Goal: Information Seeking & Learning: Find contact information

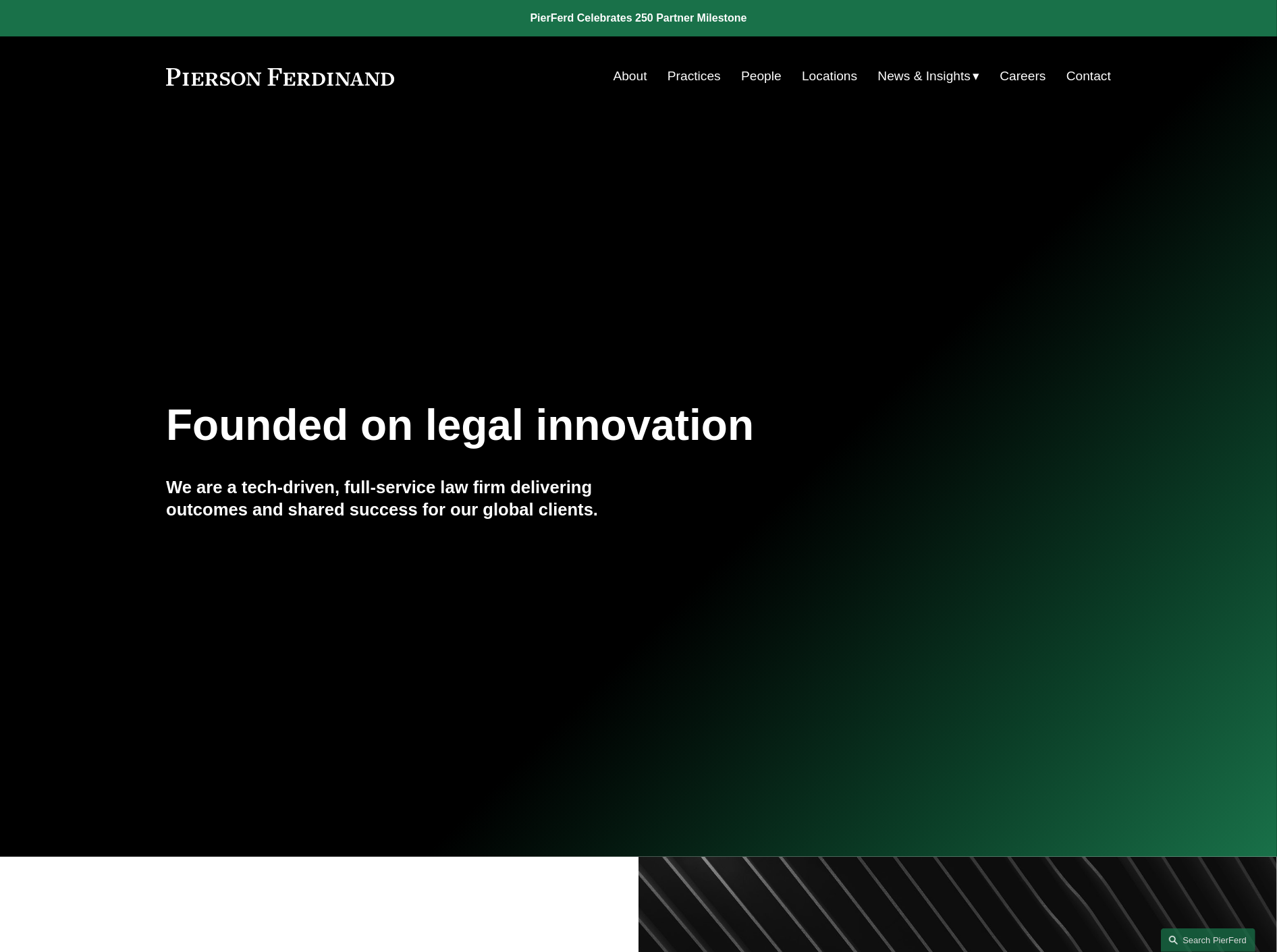
click at [754, 84] on link "People" at bounding box center [761, 76] width 40 height 26
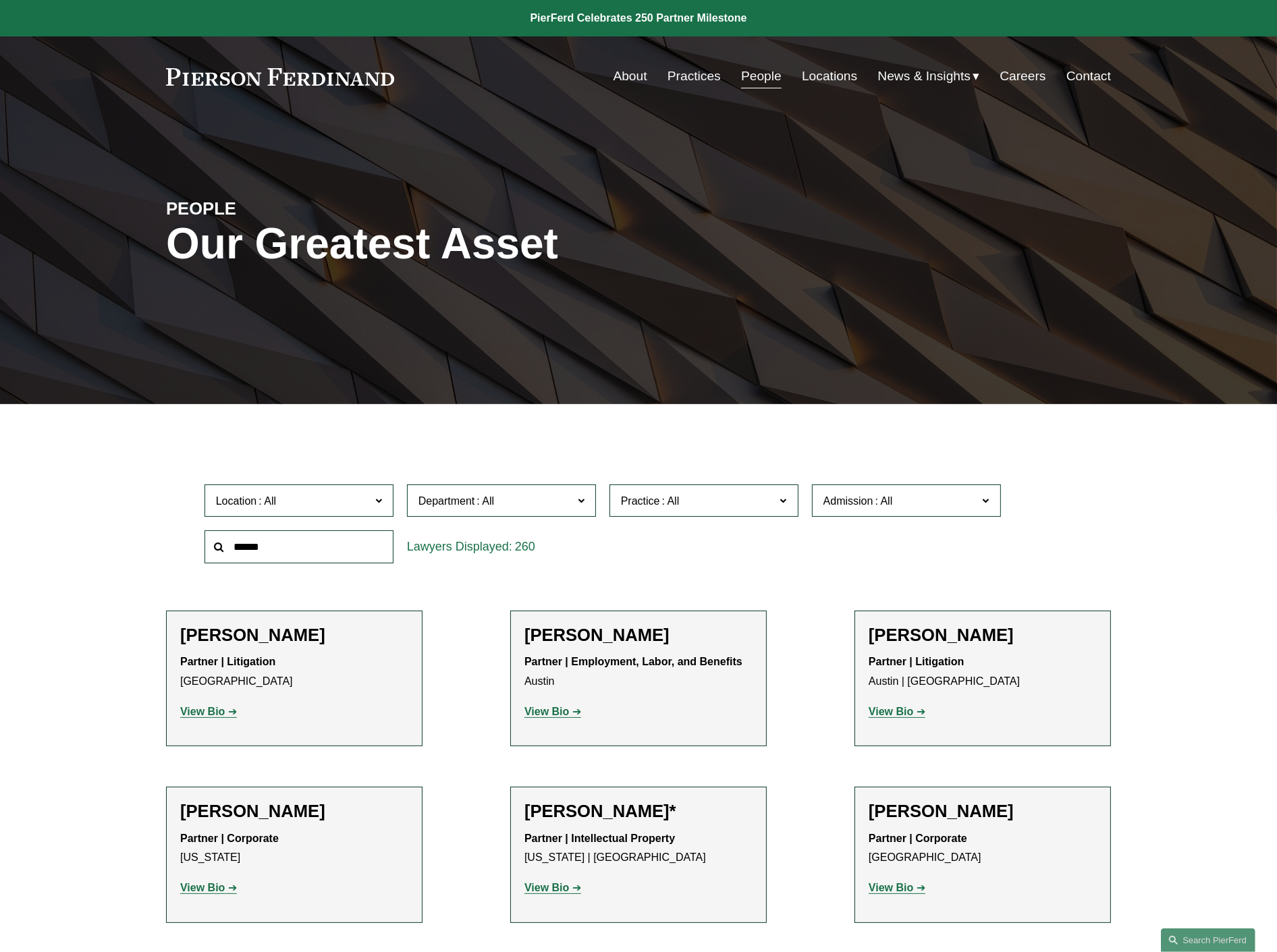
click at [326, 561] on input "text" at bounding box center [299, 546] width 189 height 33
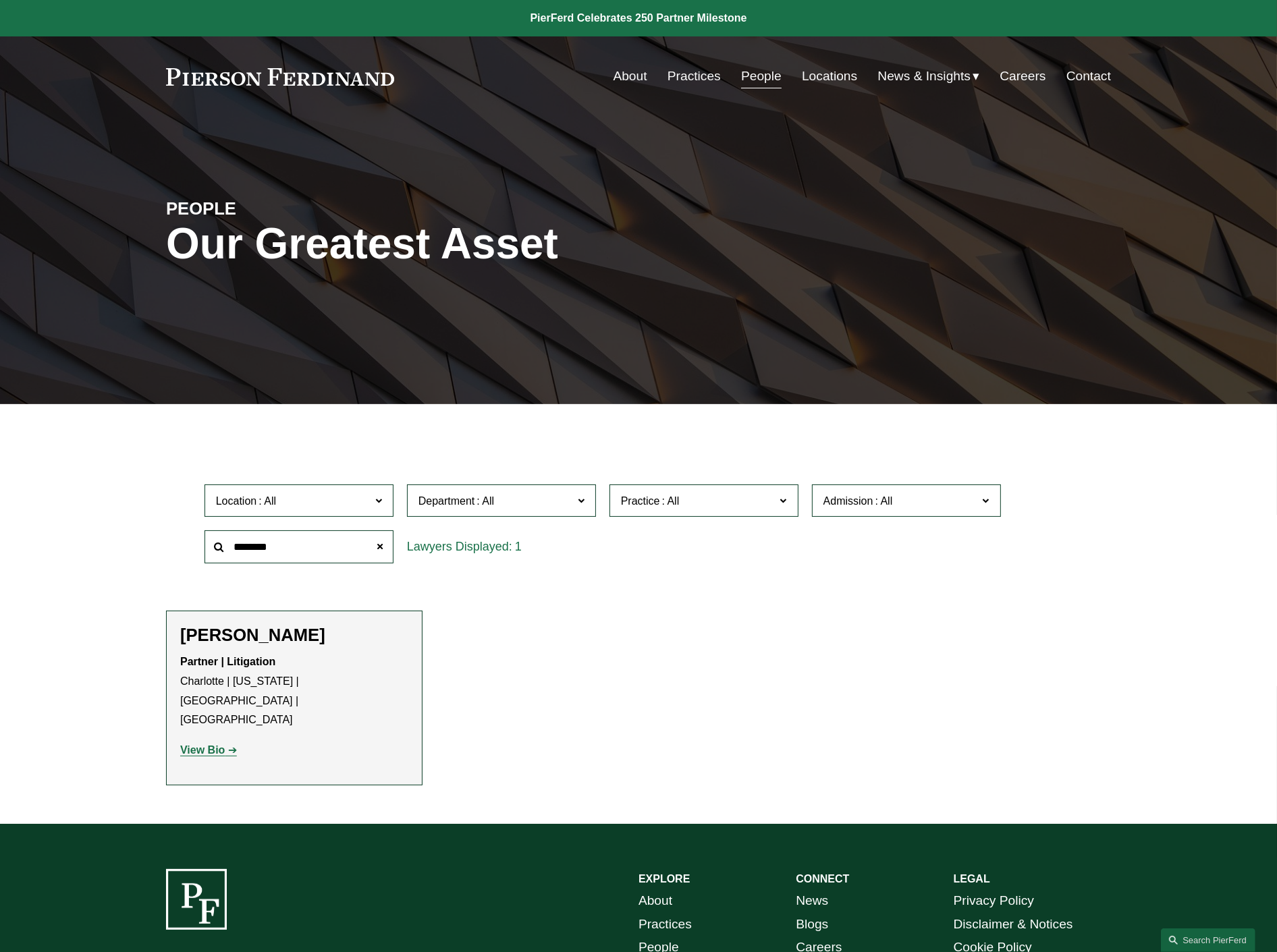
type input "********"
click at [254, 637] on h2 "[PERSON_NAME]" at bounding box center [295, 635] width 229 height 21
click at [210, 741] on p "View Bio" at bounding box center [295, 750] width 229 height 19
click at [199, 744] on strong "View Bio" at bounding box center [203, 750] width 44 height 12
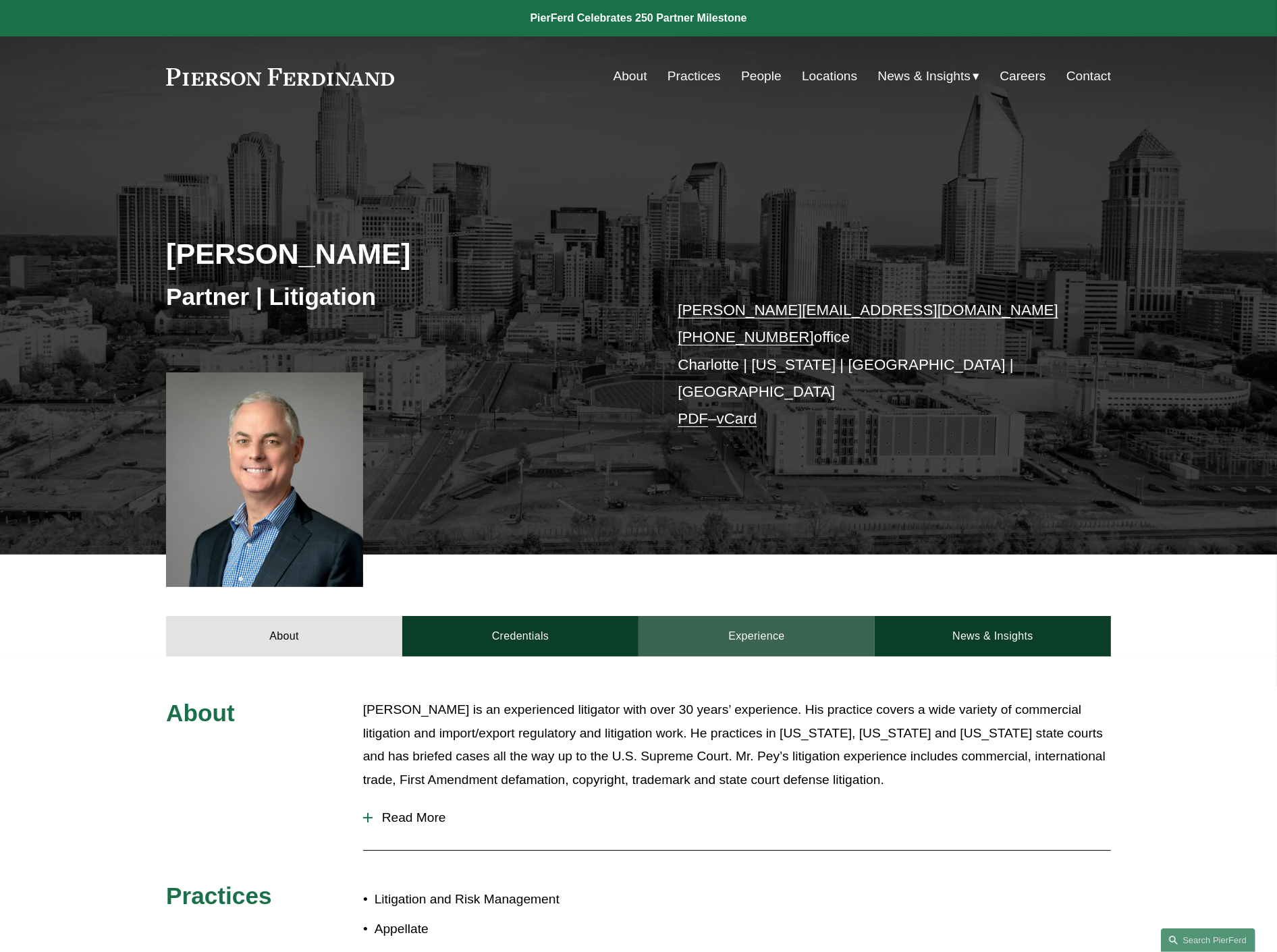
click at [739, 634] on link "Experience" at bounding box center [757, 636] width 236 height 40
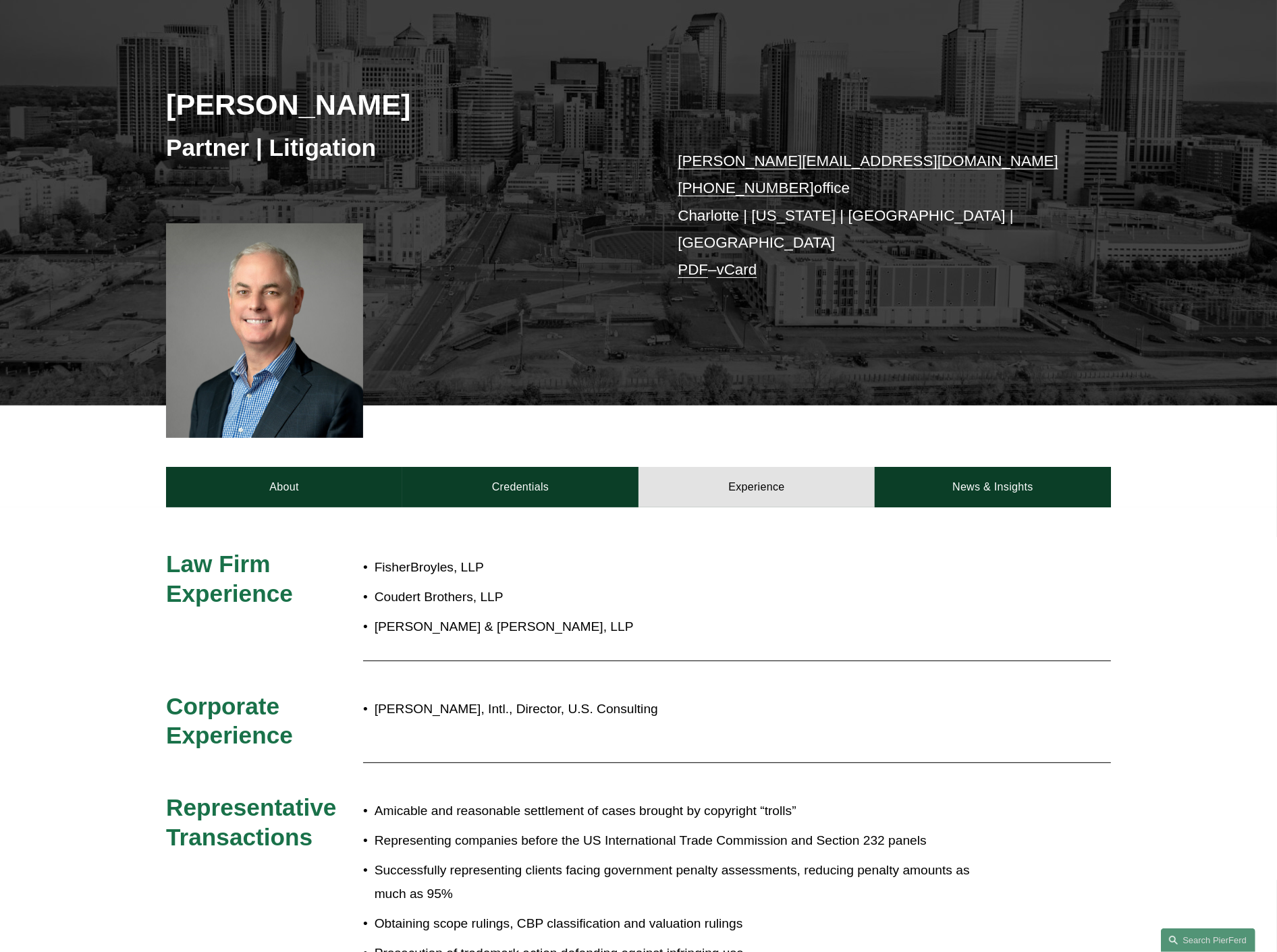
scroll to position [150, 0]
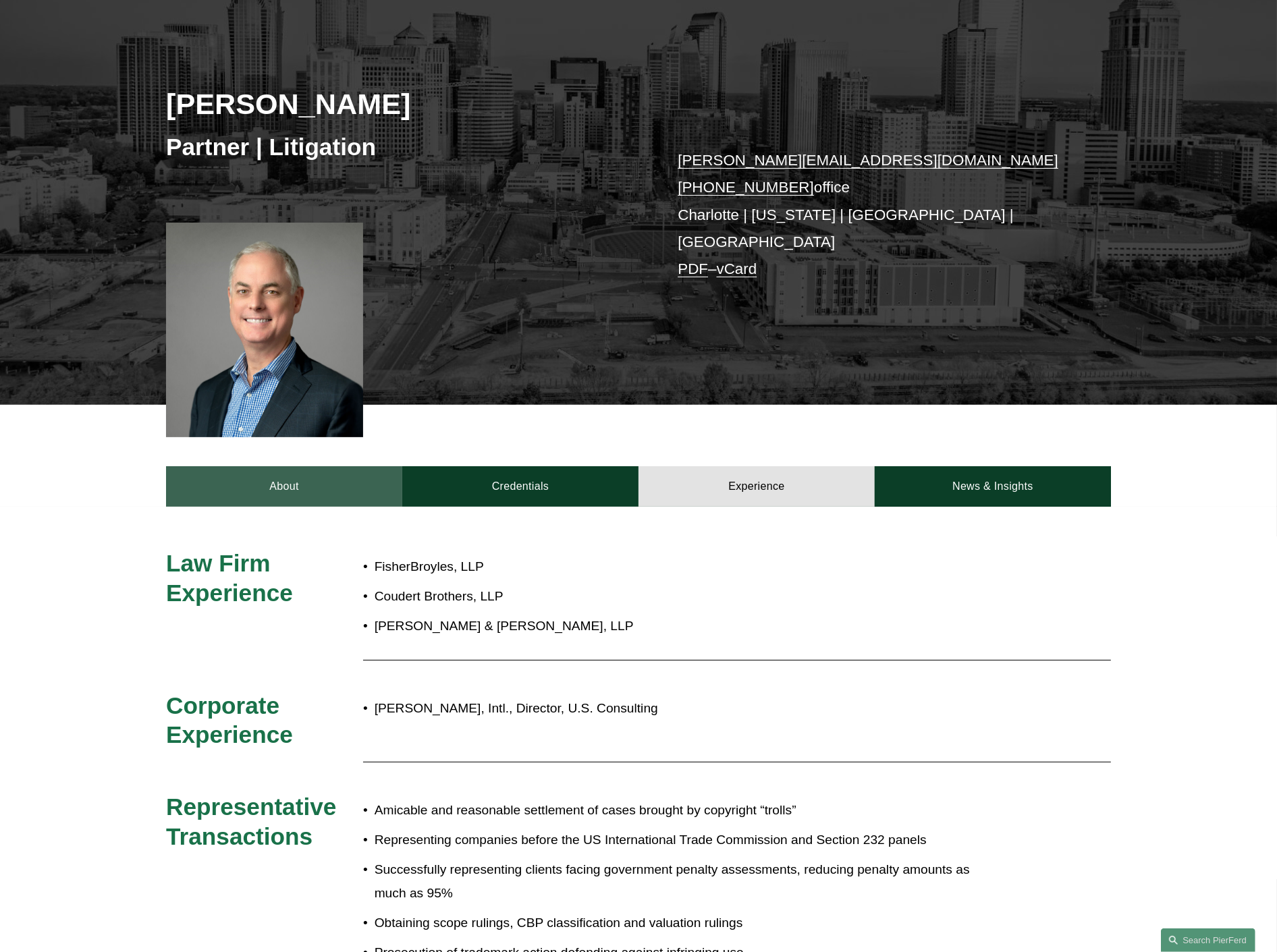
click at [283, 487] on link "About" at bounding box center [284, 487] width 236 height 40
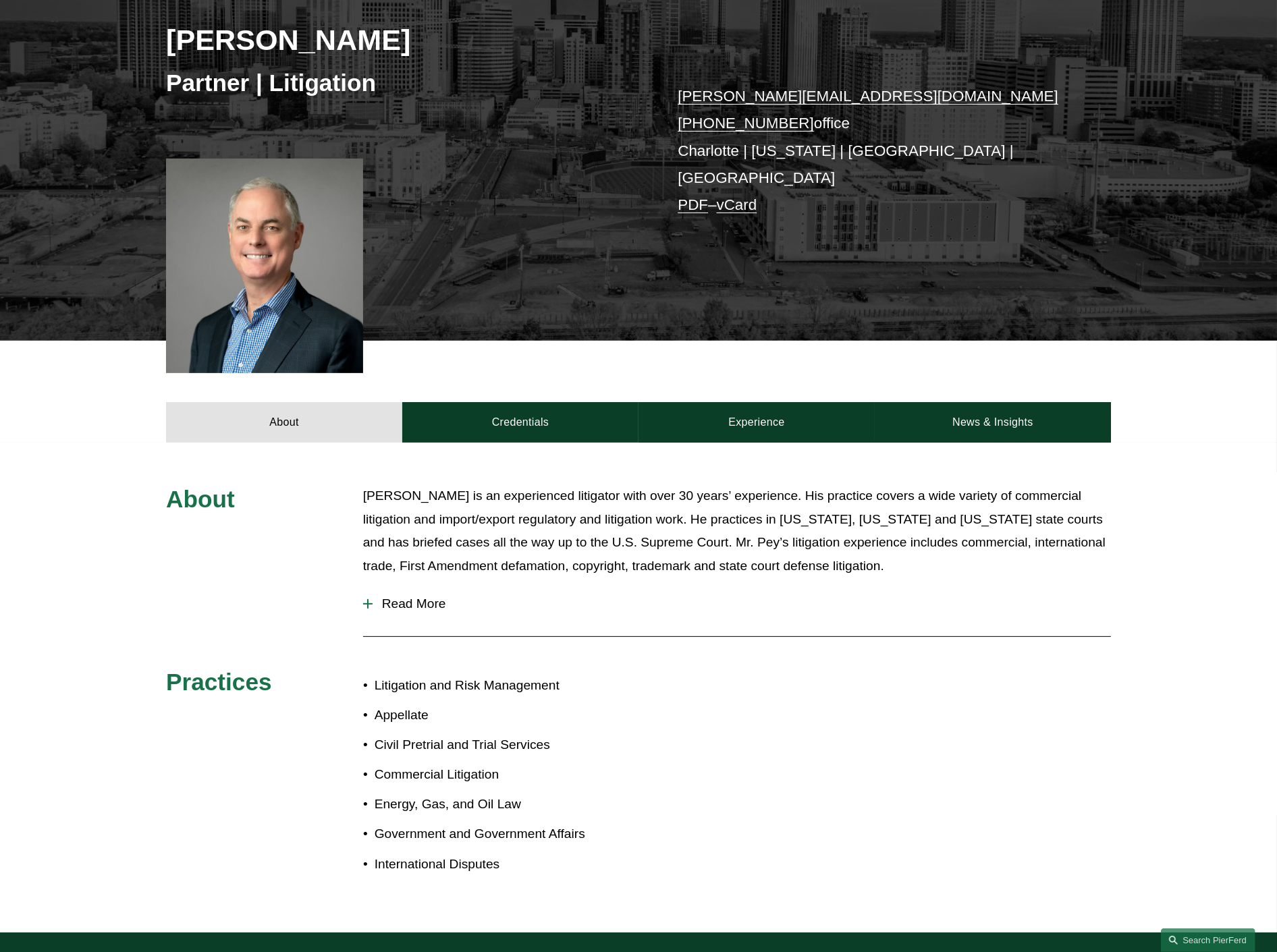
scroll to position [120, 0]
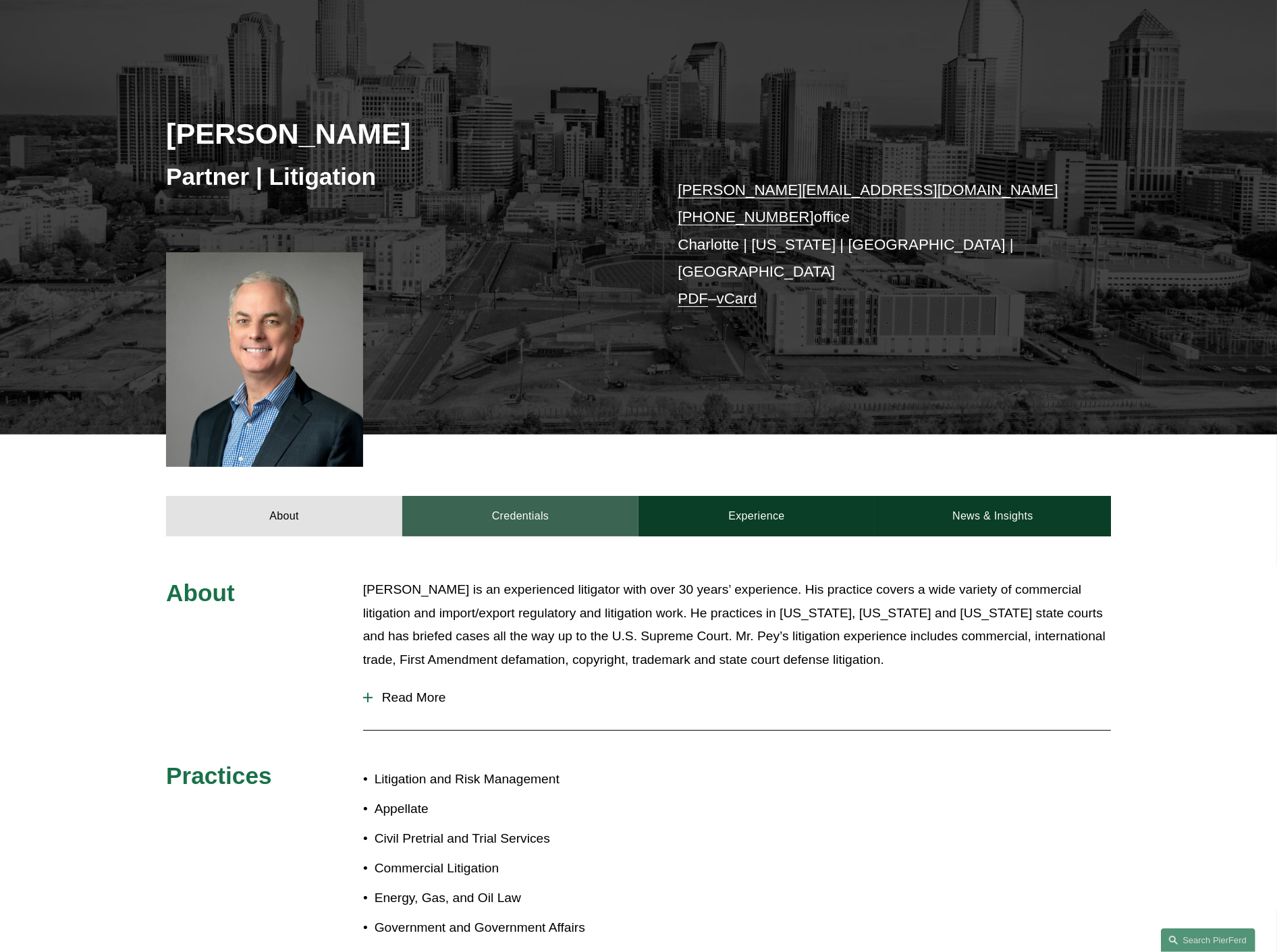
click at [537, 496] on link "Credentials" at bounding box center [520, 516] width 236 height 40
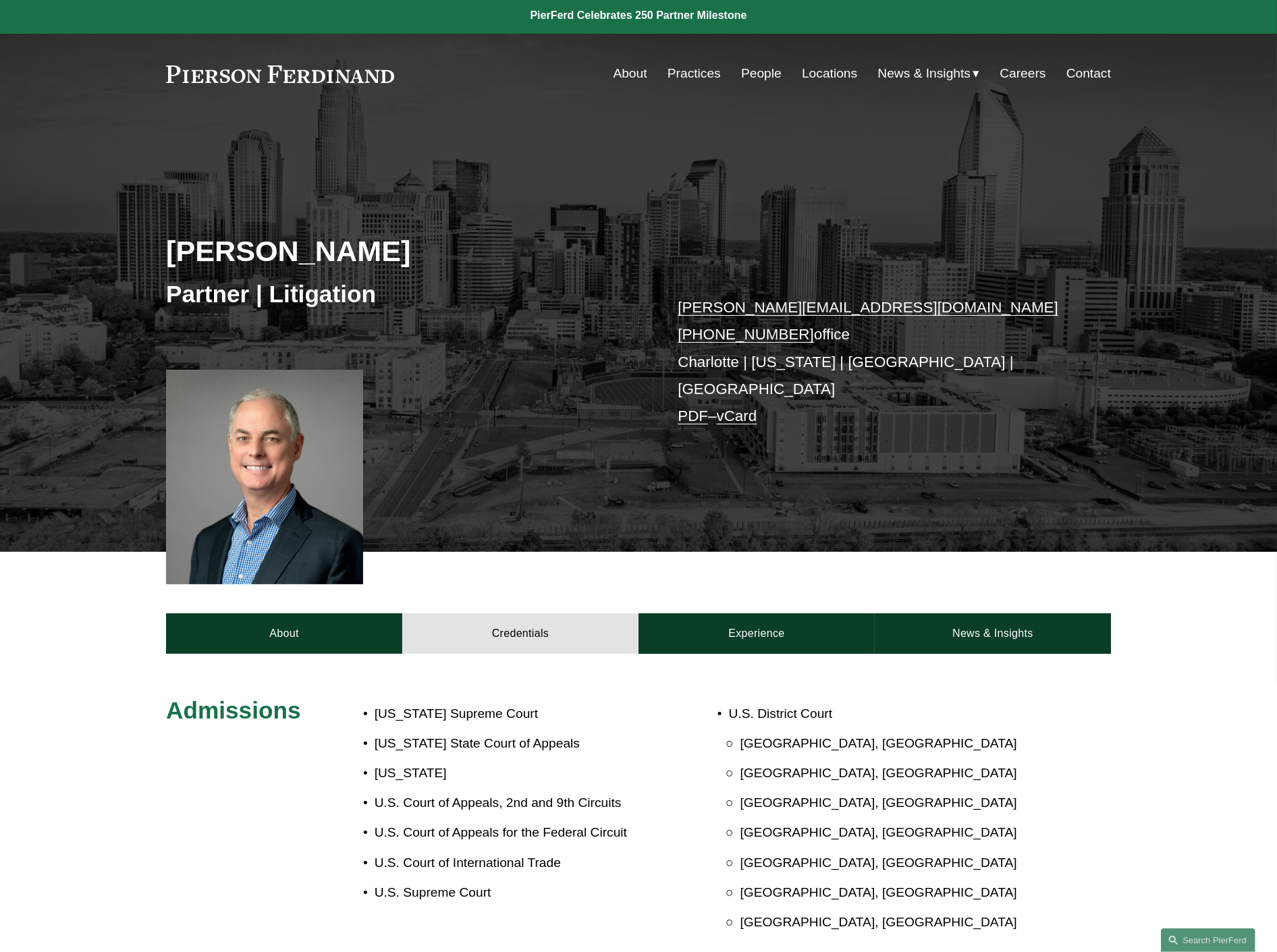
scroll to position [0, 0]
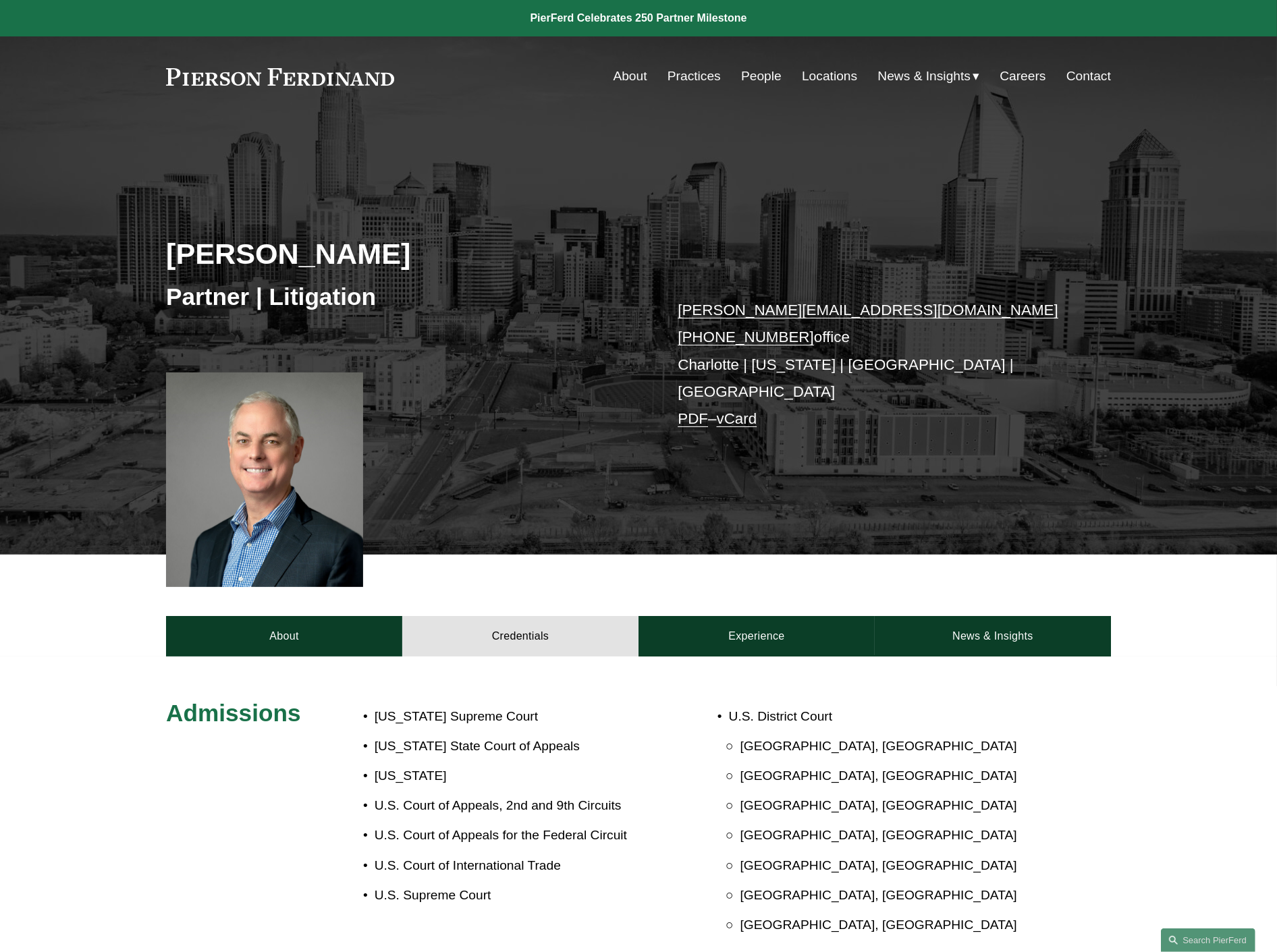
click at [743, 74] on link "People" at bounding box center [761, 76] width 40 height 26
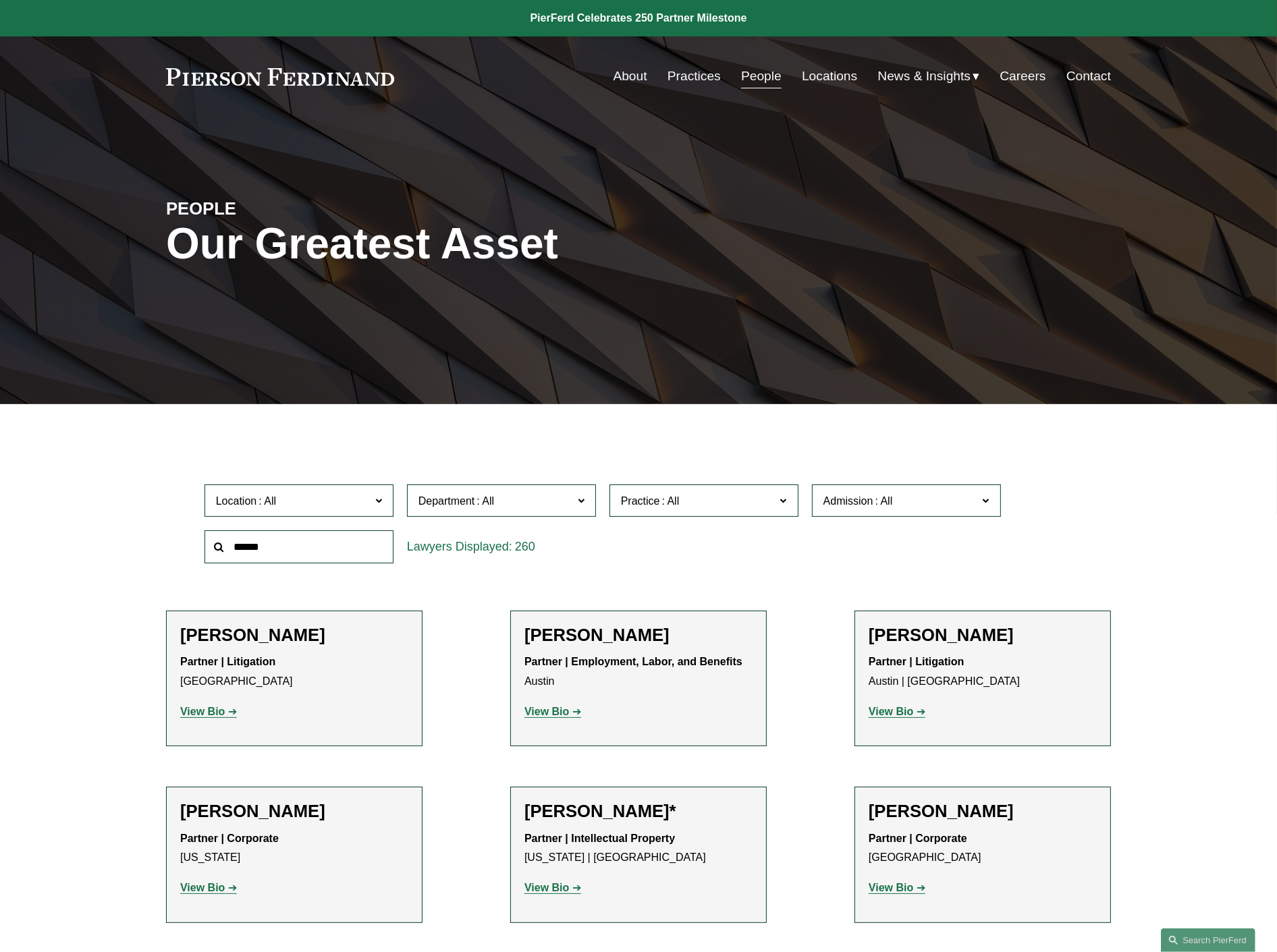
click at [260, 553] on input "text" at bounding box center [299, 546] width 189 height 33
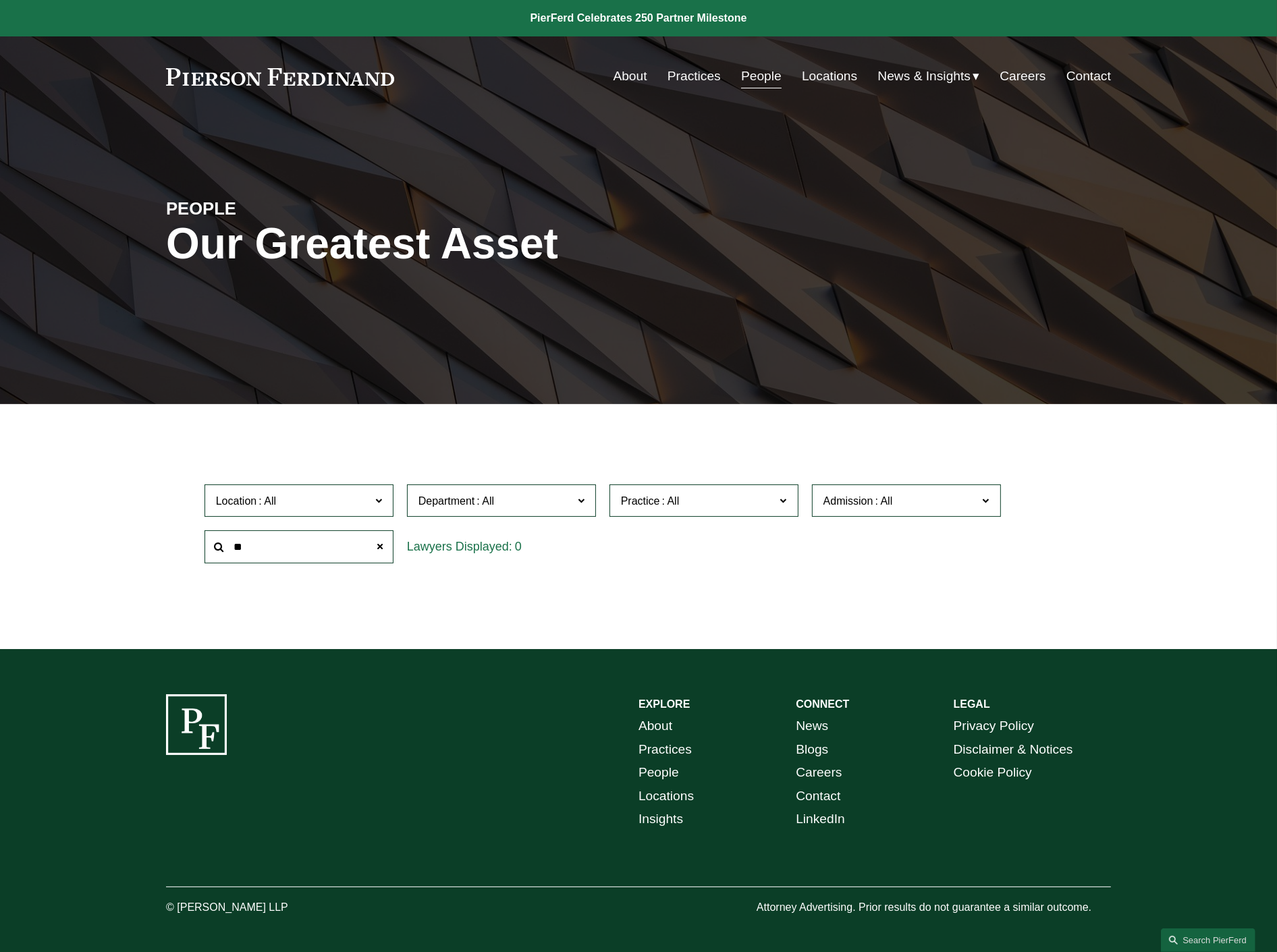
type input "*"
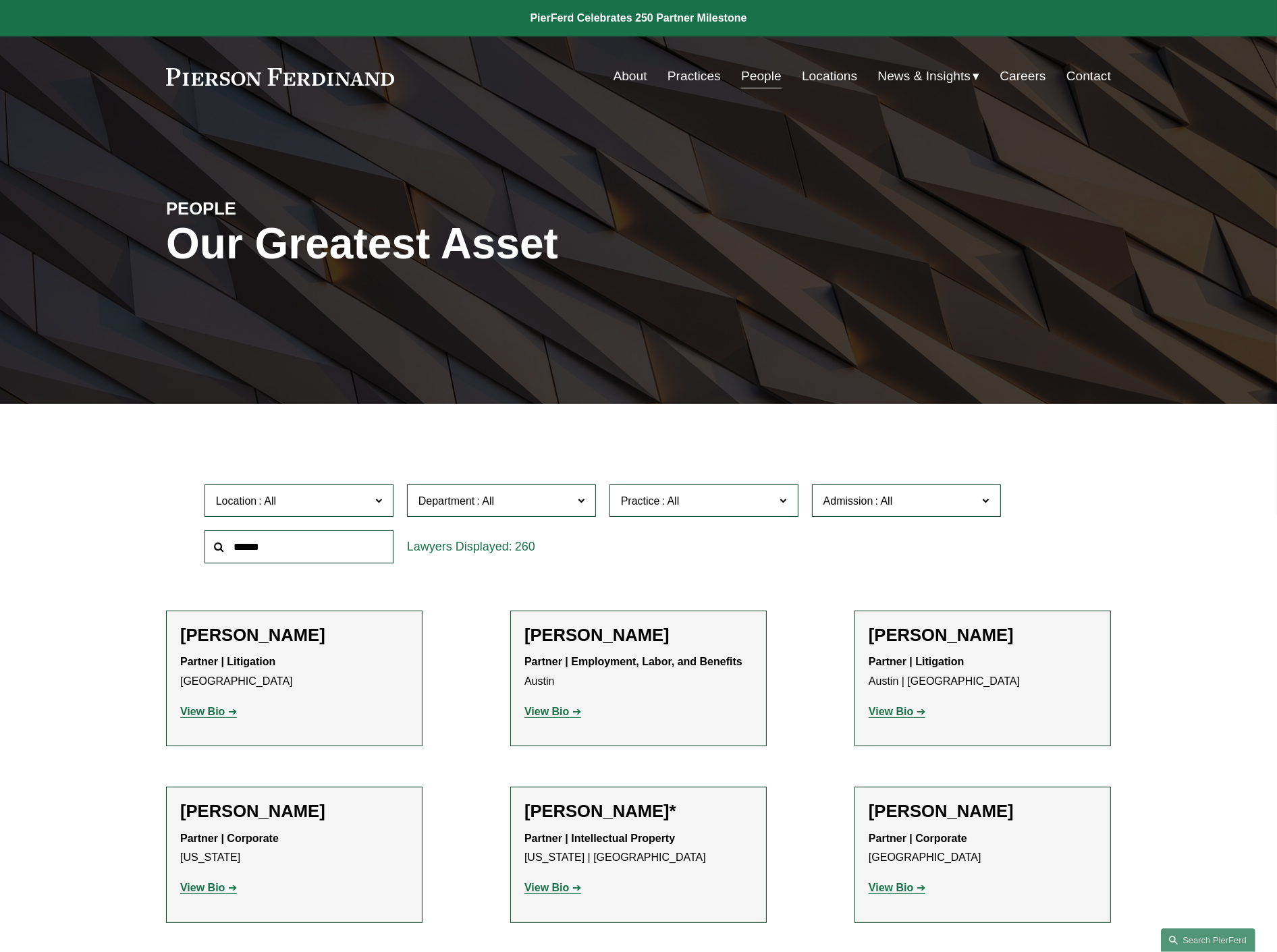
click at [857, 499] on span "Admission" at bounding box center [848, 501] width 50 height 12
